Goal: Task Accomplishment & Management: Use online tool/utility

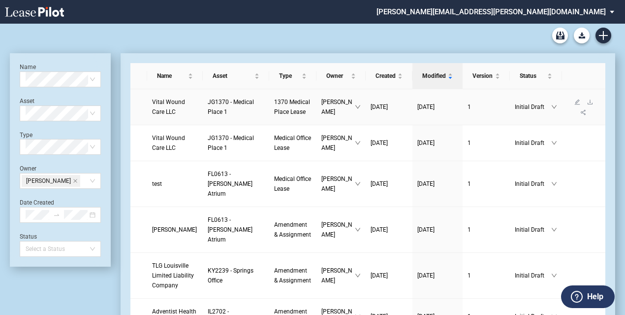
click at [219, 113] on span "JG1370 - Medical Place 1" at bounding box center [231, 106] width 46 height 17
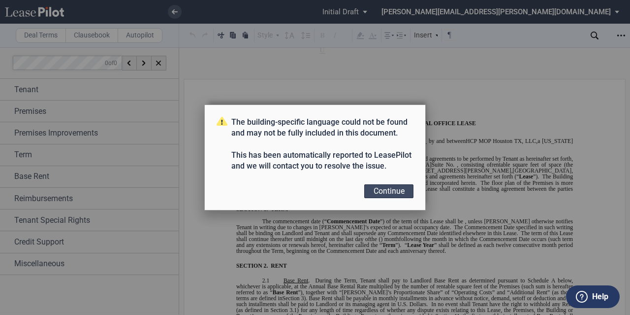
click at [379, 191] on button "Continue" at bounding box center [388, 191] width 49 height 14
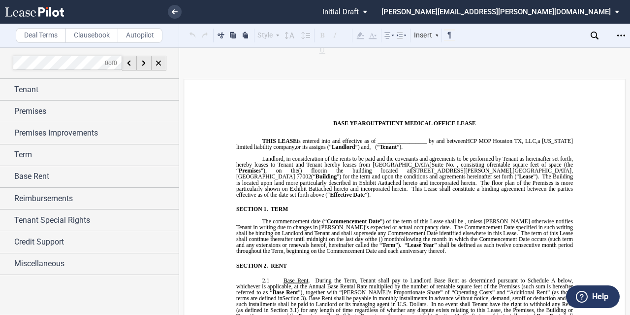
scroll to position [197, 0]
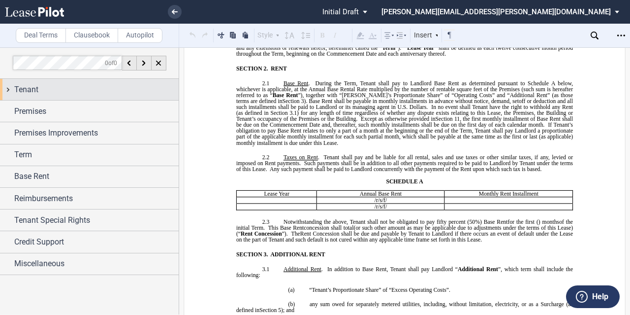
click at [87, 85] on div "Tenant" at bounding box center [96, 90] width 164 height 12
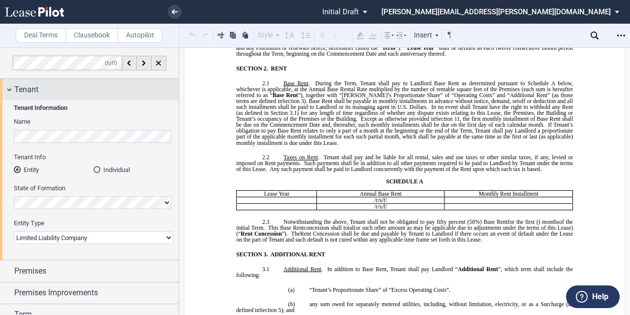
click at [87, 85] on div "Tenant" at bounding box center [96, 90] width 164 height 12
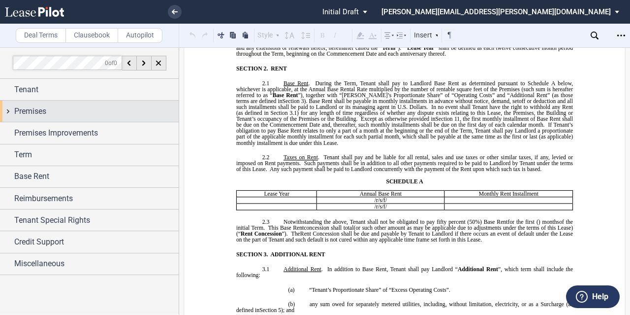
click at [85, 109] on div "Premises" at bounding box center [96, 111] width 164 height 12
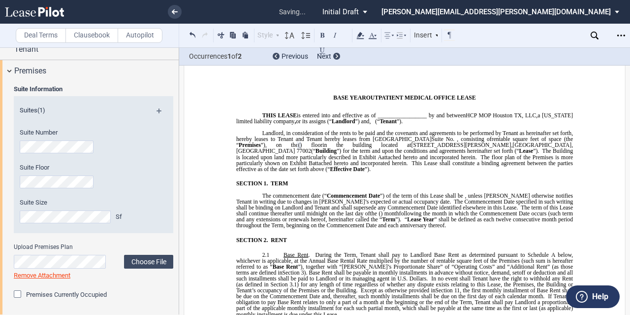
scroll to position [0, 0]
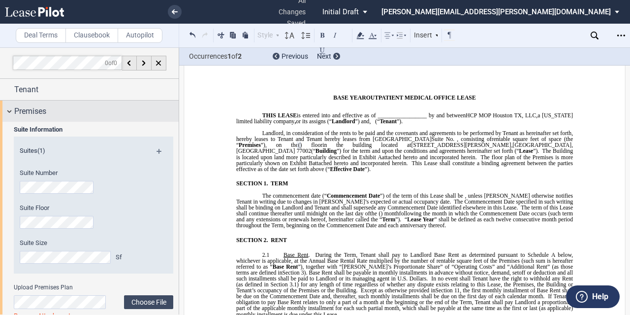
click at [88, 113] on div "Premises" at bounding box center [96, 111] width 164 height 12
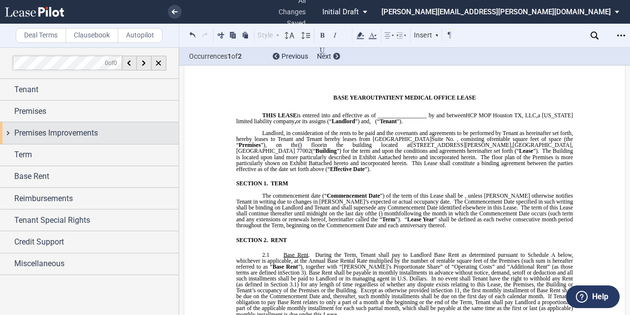
click at [88, 132] on span "Premises Improvements" at bounding box center [56, 133] width 84 height 12
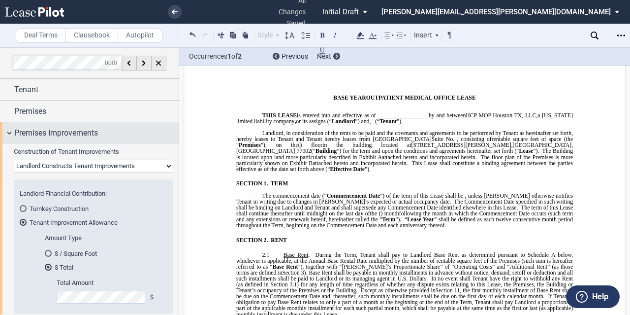
click at [88, 132] on span "Premises Improvements" at bounding box center [56, 133] width 84 height 12
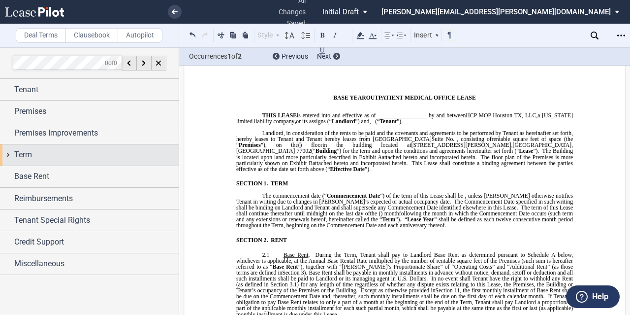
click at [79, 146] on div "Term" at bounding box center [89, 154] width 179 height 21
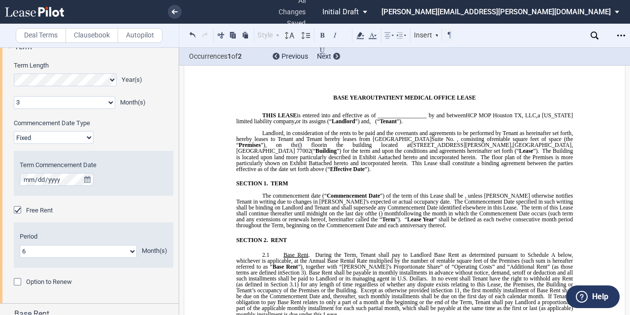
scroll to position [148, 0]
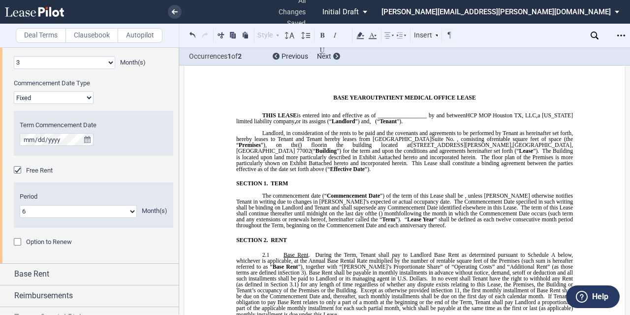
click at [76, 98] on select "Fixed Floating" at bounding box center [54, 97] width 80 height 13
select select "floating"
click at [14, 91] on select "Fixed Floating" at bounding box center [54, 97] width 80 height 13
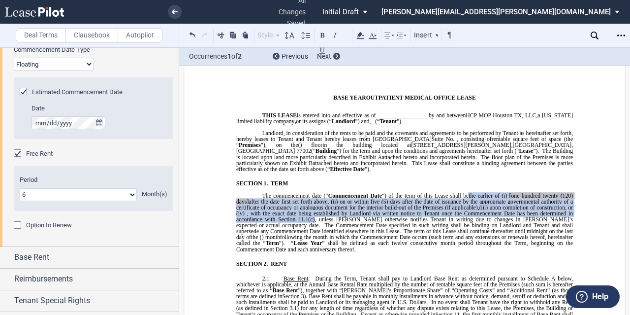
scroll to position [221, 0]
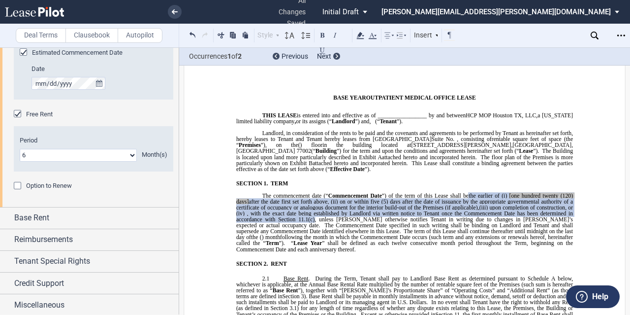
click at [372, 160] on span "The floor plan of the Premises is more particularly shown on Exhibit" at bounding box center [405, 160] width 338 height 12
click at [381, 227] on span "The Commencement Date specified in such writing shall be binding on Landlord an…" at bounding box center [405, 228] width 338 height 12
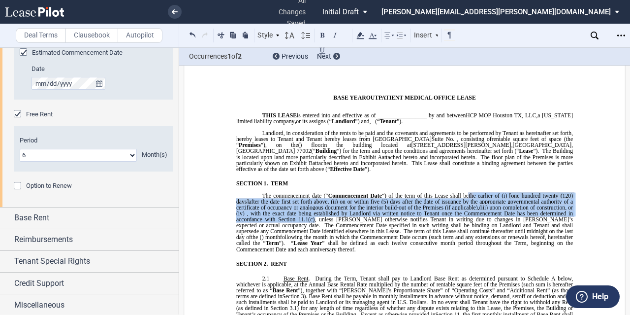
drag, startPoint x: 469, startPoint y: 196, endPoint x: 346, endPoint y: 223, distance: 125.9
click at [346, 223] on p "The commencement date (“ Commencement Date ”) of the term of this Lease shall b…" at bounding box center [404, 222] width 337 height 60
click at [315, 222] on link "(c)" at bounding box center [311, 219] width 6 height 6
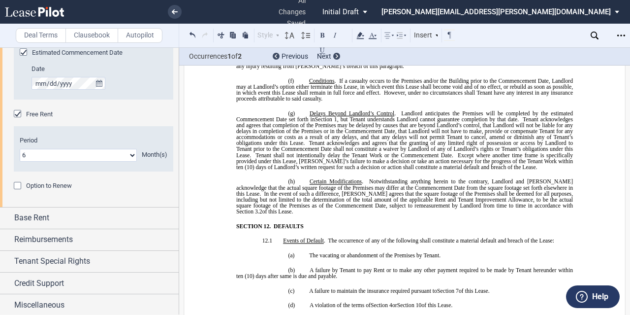
scroll to position [3535, 0]
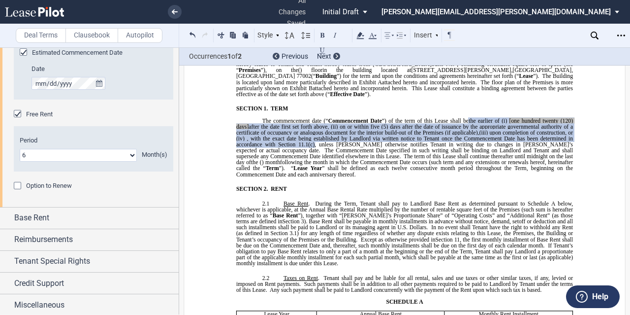
scroll to position [0, 0]
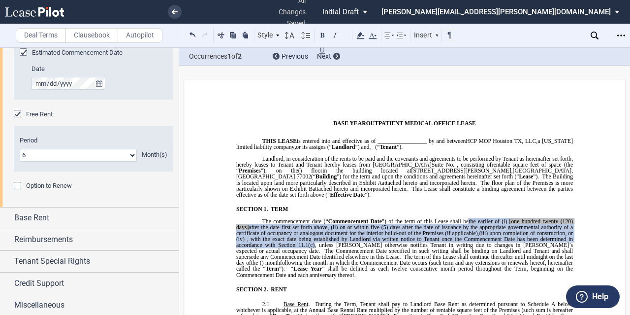
click at [371, 255] on span "The Commencement Date specified in such writing shall be binding on Landlord an…" at bounding box center [405, 254] width 338 height 12
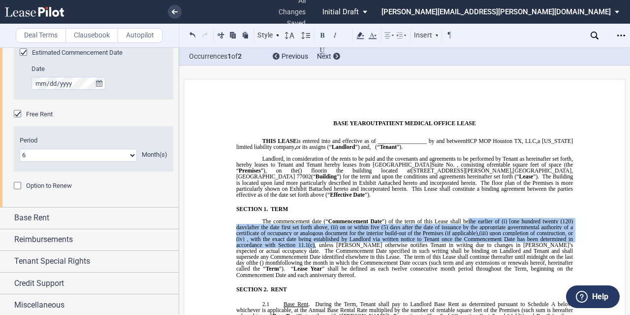
drag, startPoint x: 468, startPoint y: 222, endPoint x: 346, endPoint y: 248, distance: 124.8
click at [346, 248] on p "The commencement date (“ Commencement Date ”) of the term of this Lease shall b…" at bounding box center [404, 248] width 337 height 60
click at [317, 137] on p "﻿" at bounding box center [404, 135] width 337 height 6
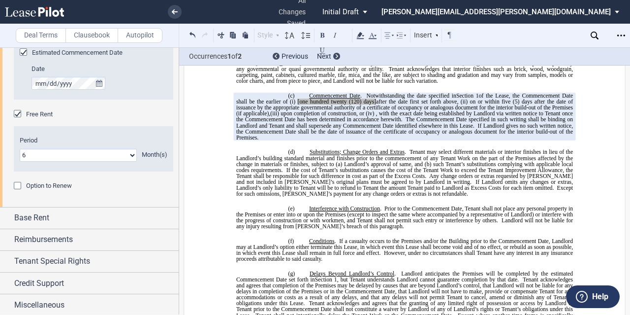
scroll to position [3594, 0]
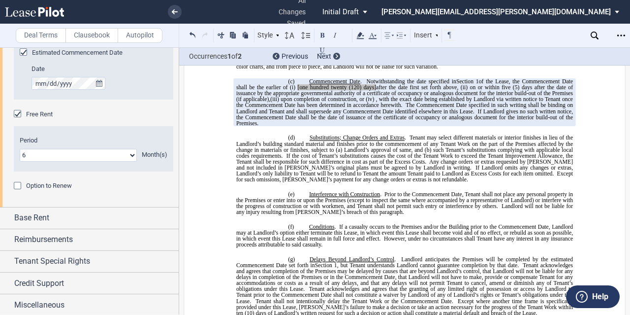
scroll to position [3347, 0]
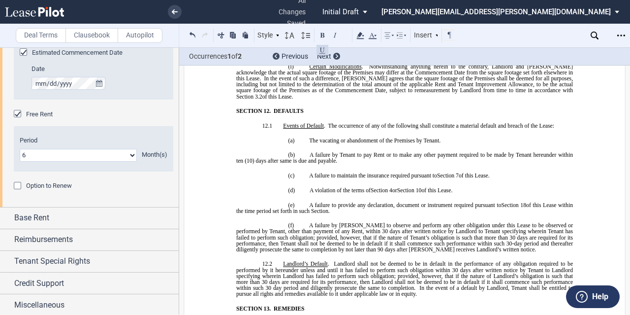
scroll to position [3544, 0]
